Goal: Complete application form

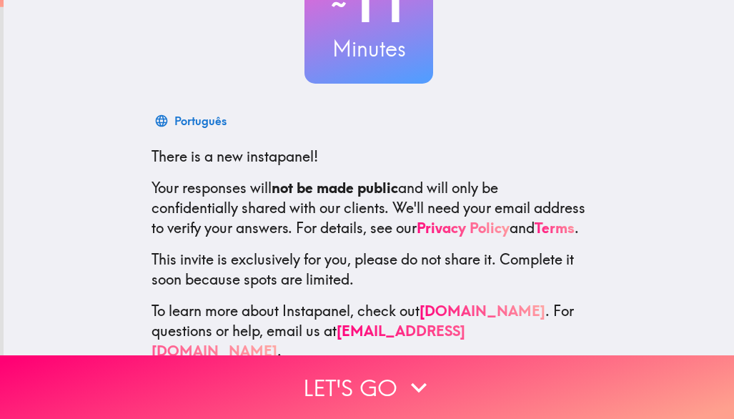
scroll to position [143, 0]
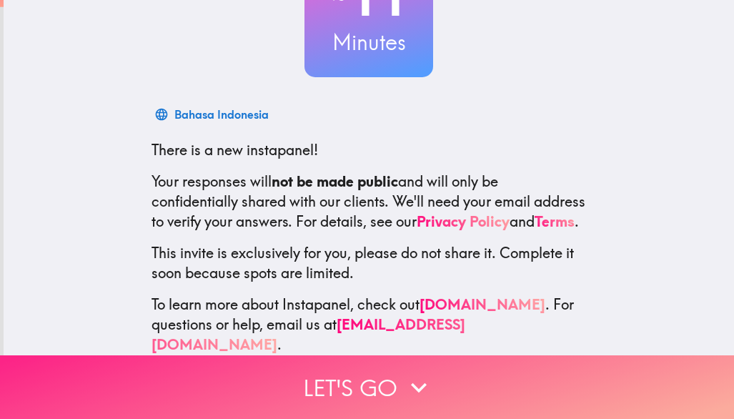
click at [381, 378] on button "Let's go" at bounding box center [367, 387] width 734 height 64
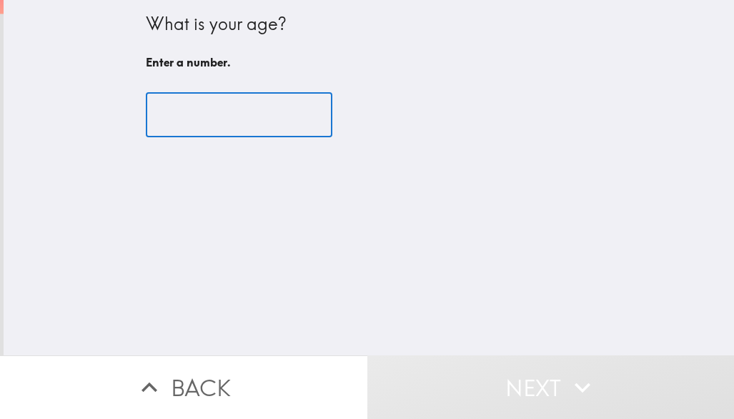
click at [194, 116] on input "number" at bounding box center [239, 115] width 186 height 44
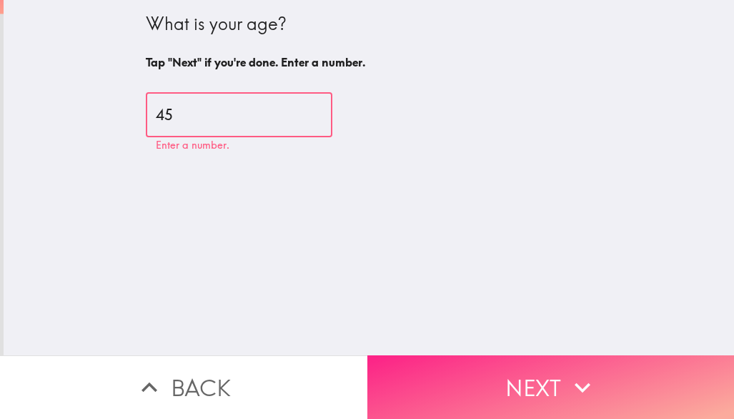
type input "45"
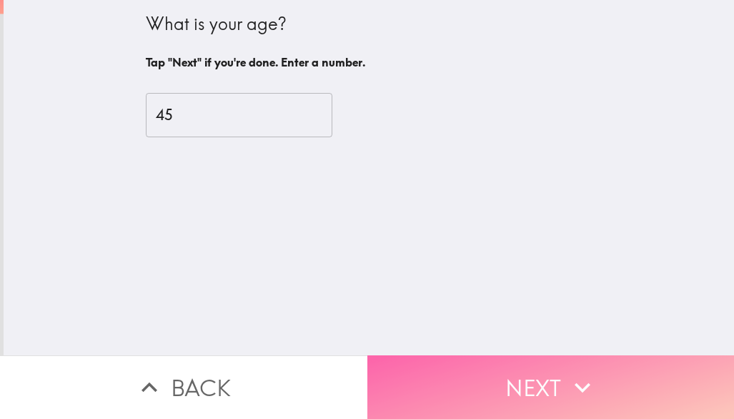
click at [557, 371] on button "Next" at bounding box center [550, 387] width 367 height 64
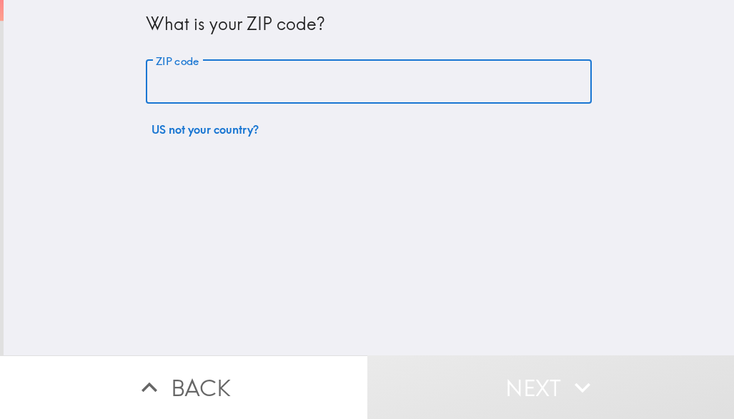
click at [204, 86] on input "ZIP code" at bounding box center [369, 82] width 446 height 44
type input "75038"
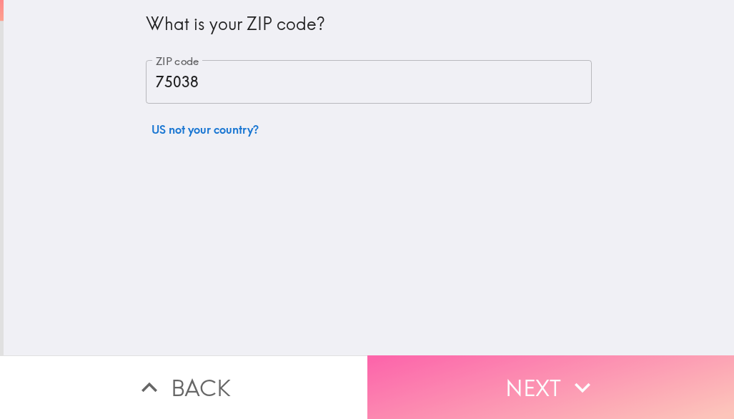
click at [587, 383] on icon "button" at bounding box center [582, 387] width 31 height 31
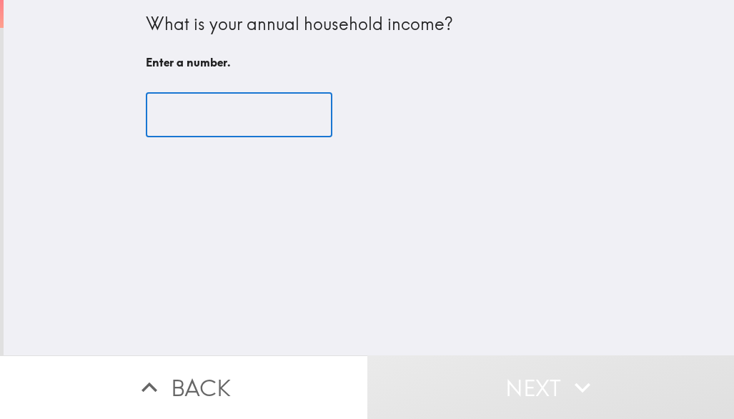
click at [179, 119] on input "number" at bounding box center [239, 115] width 186 height 44
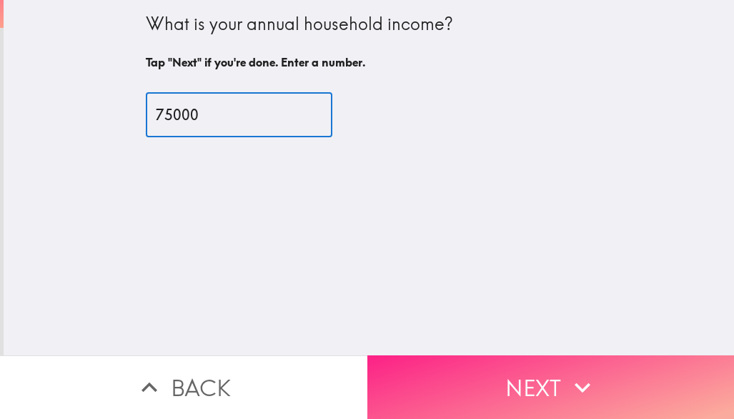
type input "75000"
click at [547, 372] on button "Next" at bounding box center [550, 387] width 367 height 64
